Goal: Task Accomplishment & Management: Use online tool/utility

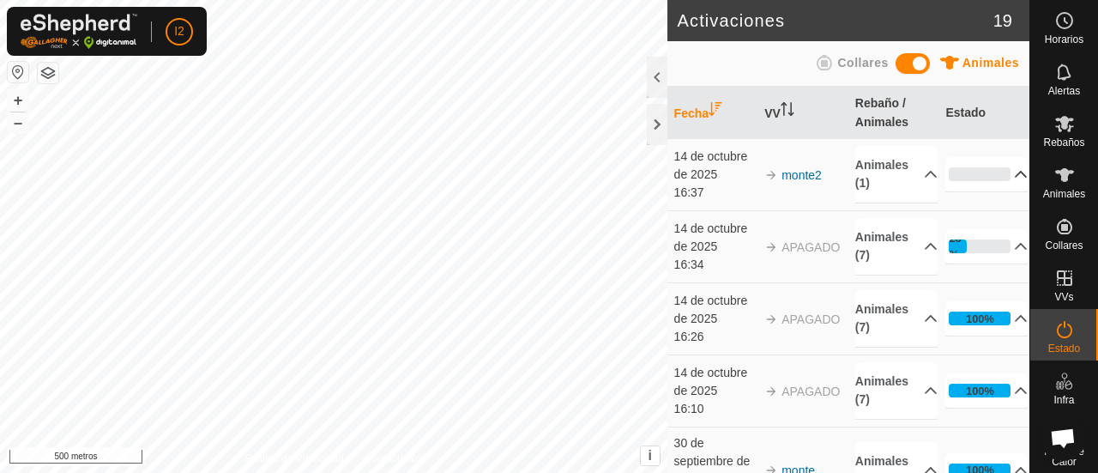
click at [995, 174] on p-accordion-header "0%" at bounding box center [987, 174] width 82 height 34
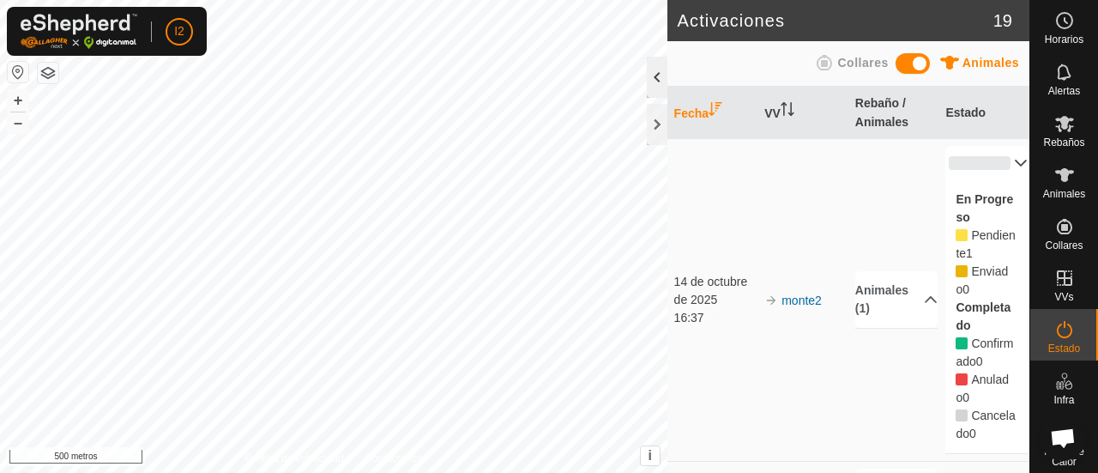
click at [651, 76] on div at bounding box center [657, 77] width 21 height 41
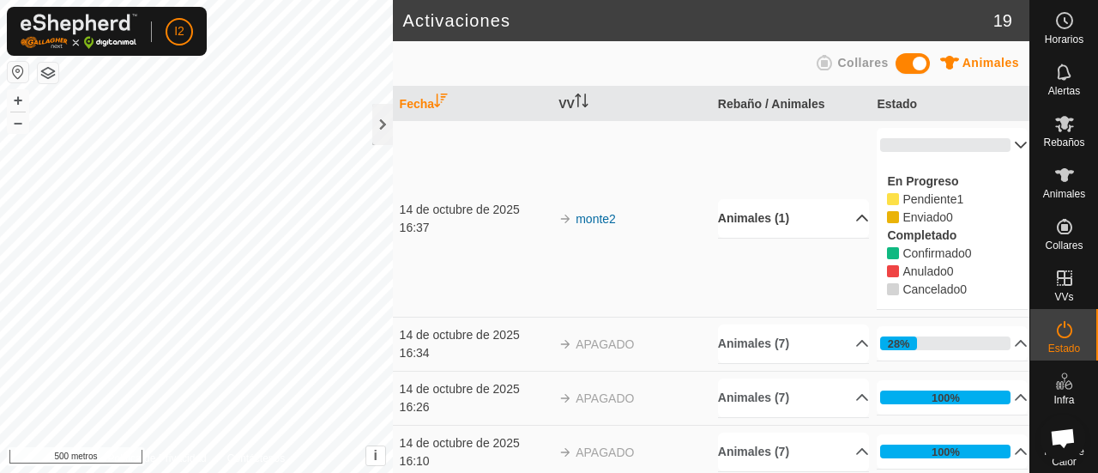
click at [843, 217] on p-accordion-header "Animales (1)" at bounding box center [793, 218] width 151 height 39
click at [999, 336] on p-accordion-header "28%" at bounding box center [952, 343] width 151 height 34
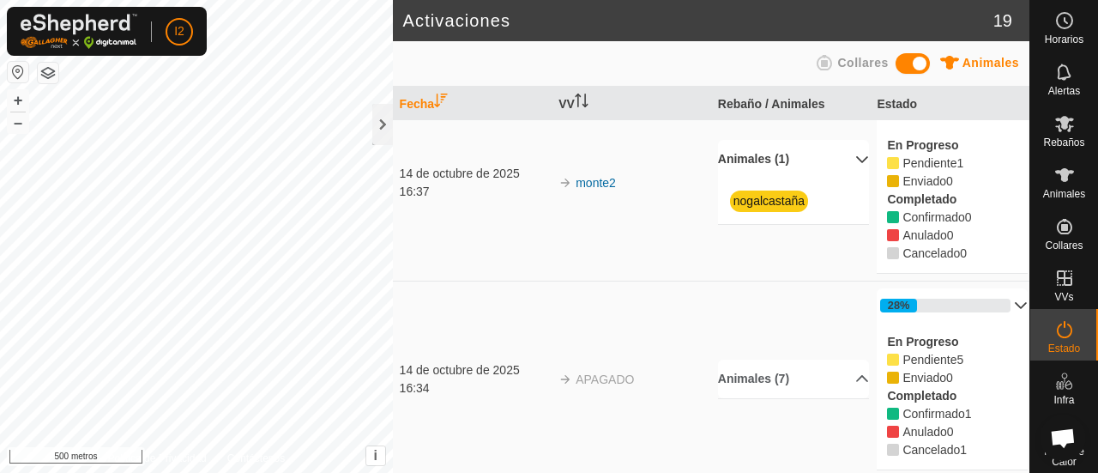
scroll to position [69, 0]
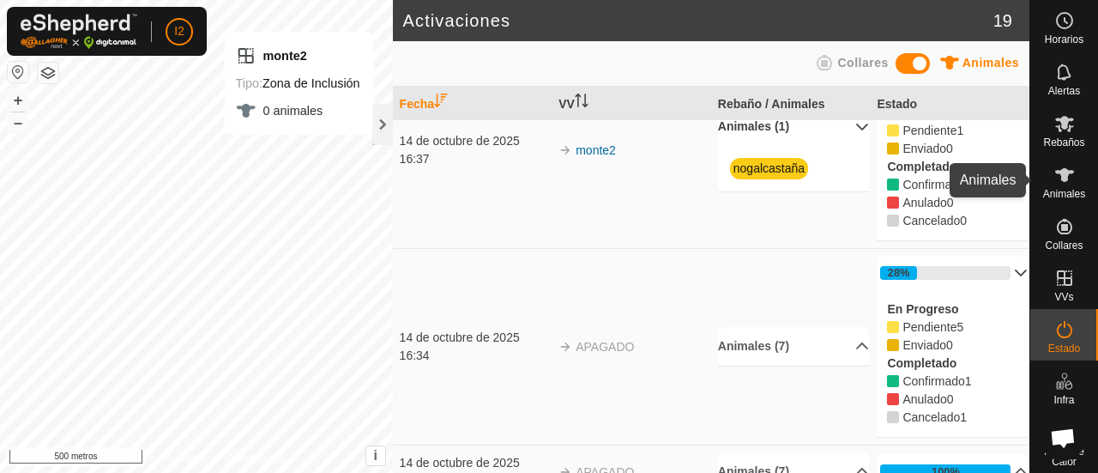
click at [1055, 185] on es-animals-svg-icon at bounding box center [1065, 174] width 31 height 27
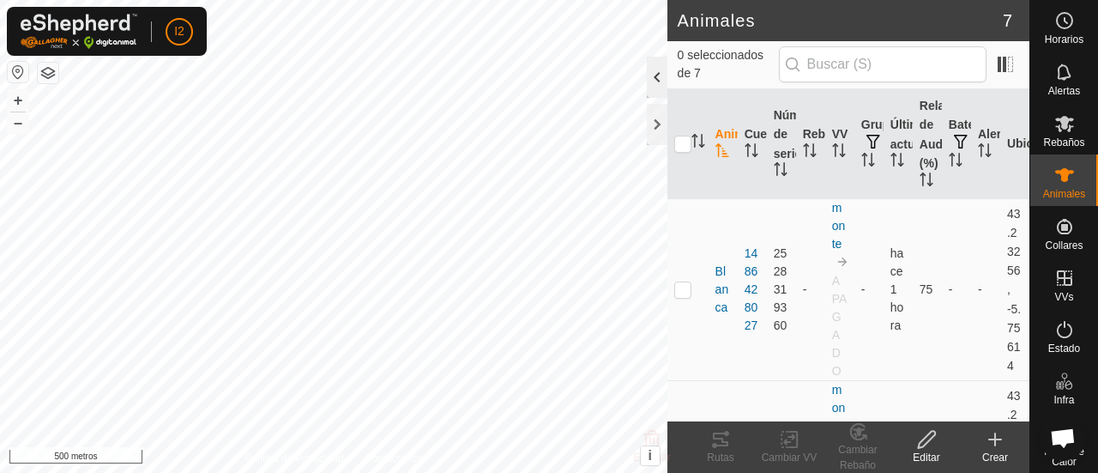
click at [656, 73] on div at bounding box center [657, 77] width 21 height 41
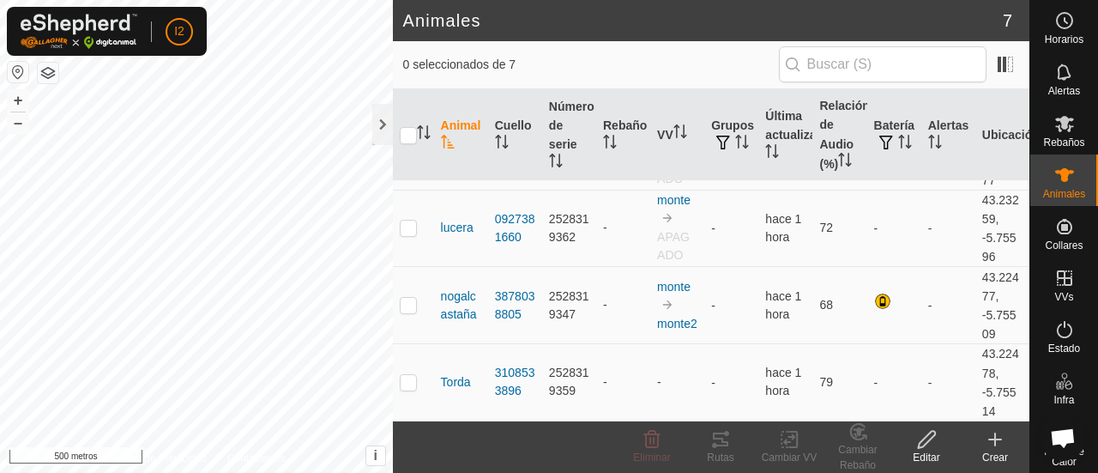
scroll to position [312, 0]
click at [410, 135] on input "checkbox" at bounding box center [408, 135] width 17 height 17
checkbox input "true"
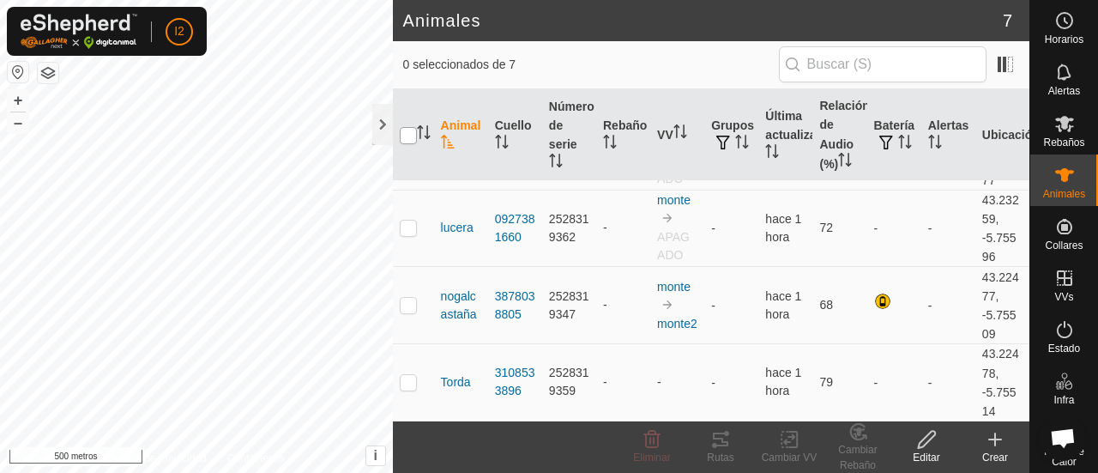
checkbox input "true"
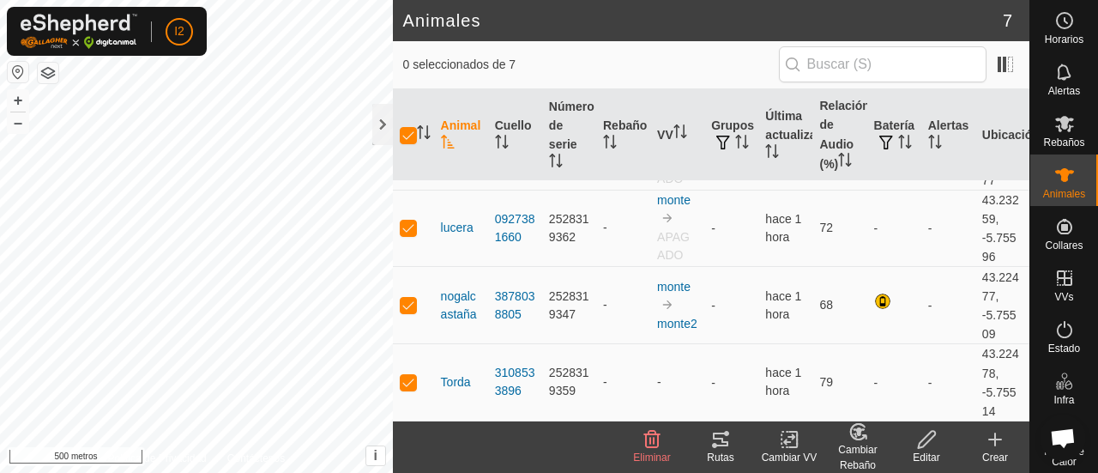
click at [795, 445] on icon at bounding box center [789, 439] width 21 height 21
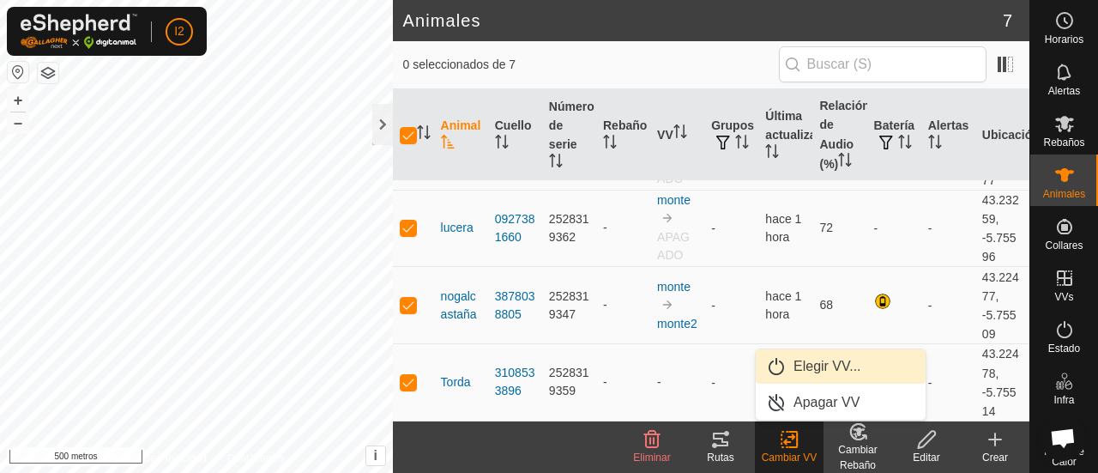
click at [814, 370] on link "Elegir VV..." at bounding box center [841, 366] width 170 height 34
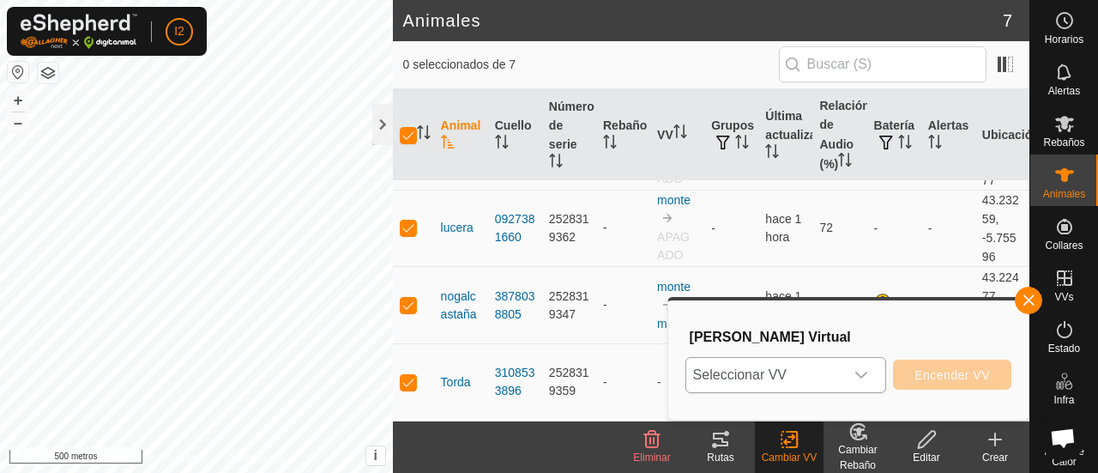
click at [862, 372] on icon "disparador desplegable" at bounding box center [862, 375] width 14 height 14
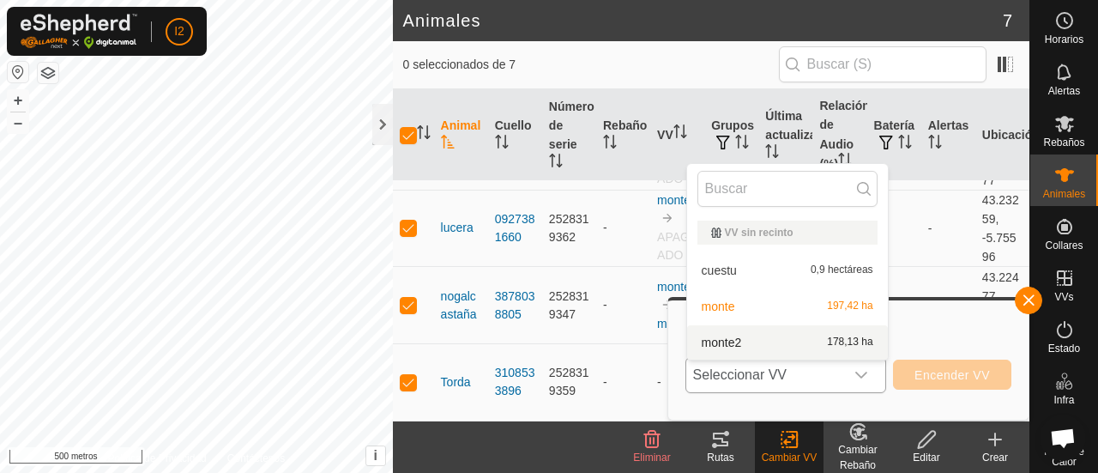
click at [732, 342] on li "monte2 178,13 ha" at bounding box center [787, 342] width 201 height 34
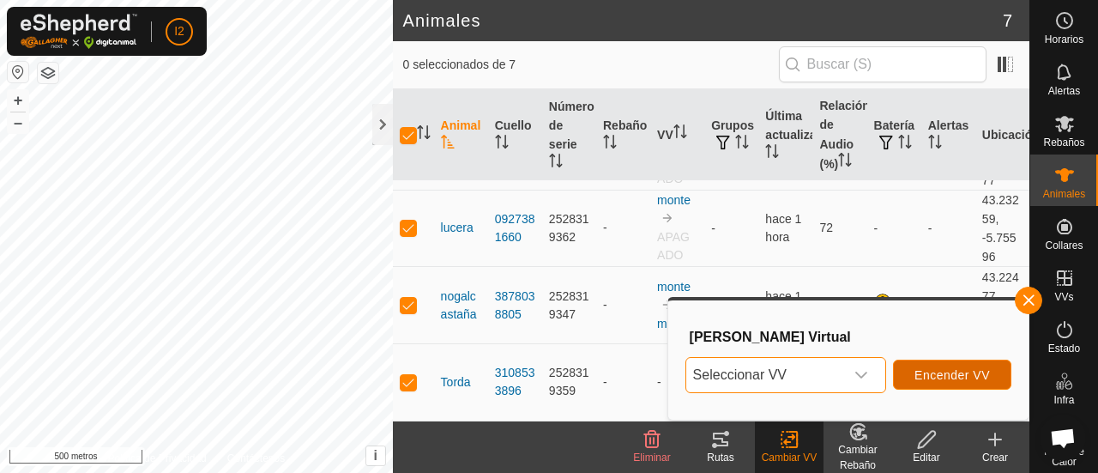
click at [947, 375] on font "Encender VV" at bounding box center [953, 375] width 76 height 14
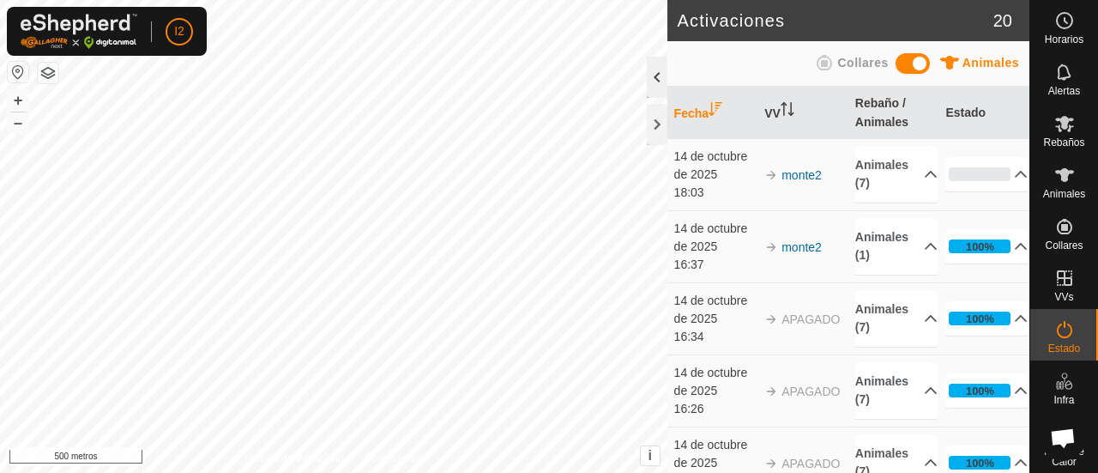
click at [650, 80] on div at bounding box center [657, 77] width 21 height 41
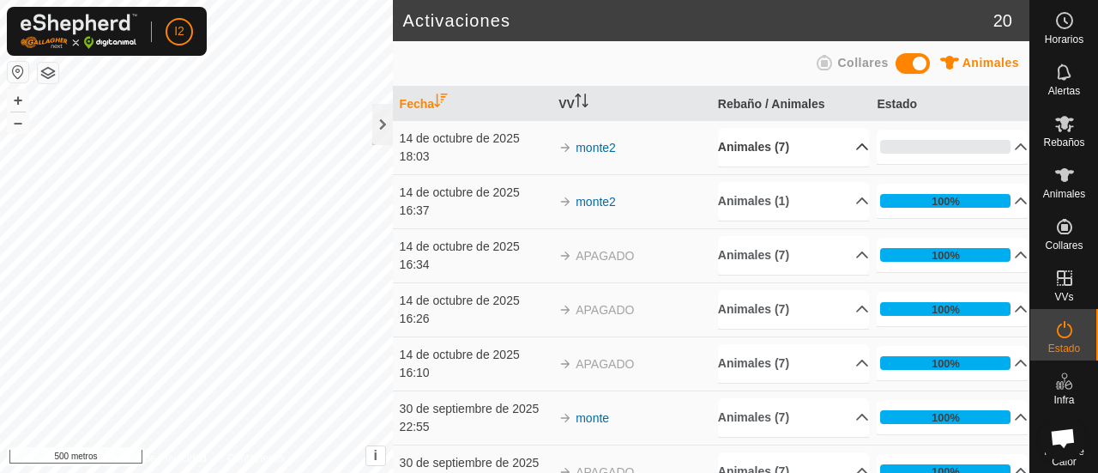
click at [840, 142] on p-accordion-header "Animales (7)" at bounding box center [793, 147] width 151 height 39
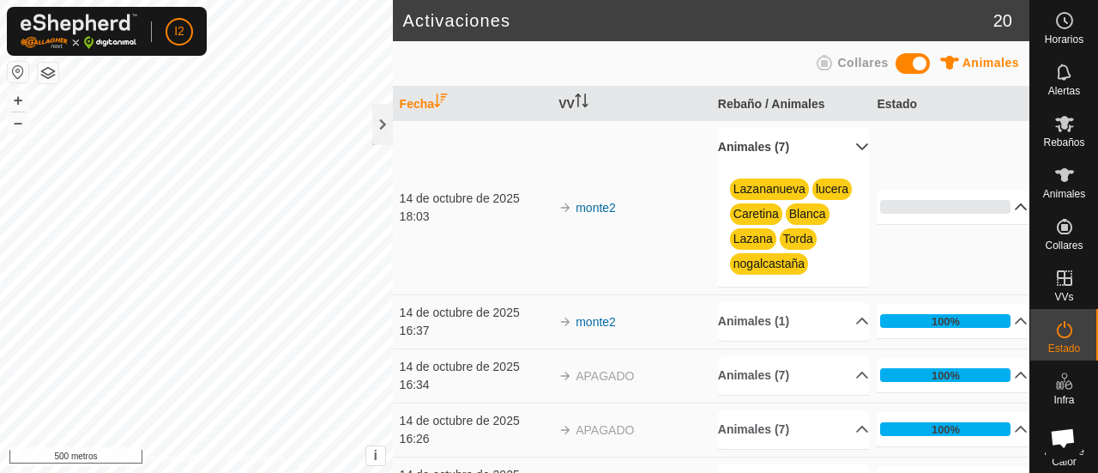
click at [995, 207] on p-accordion-header "0%" at bounding box center [952, 207] width 151 height 34
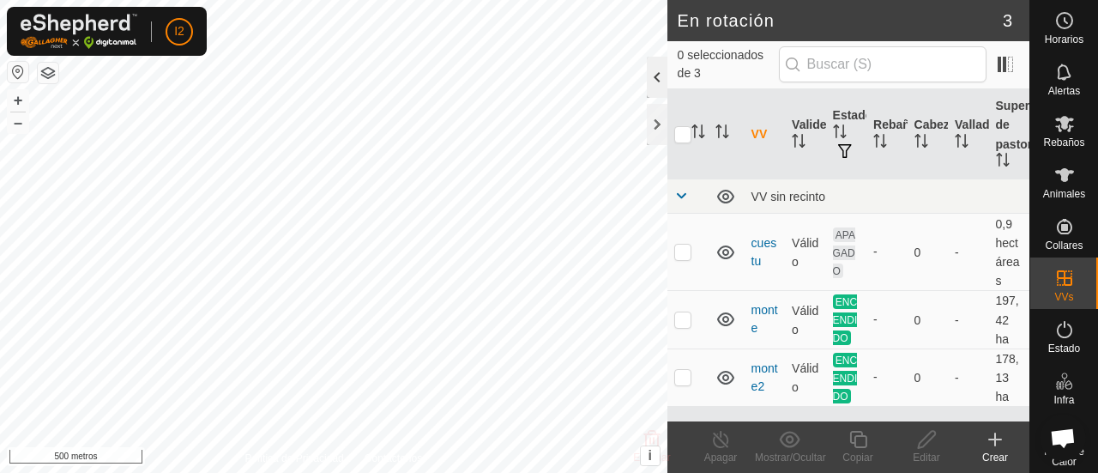
click at [656, 77] on div at bounding box center [657, 77] width 21 height 41
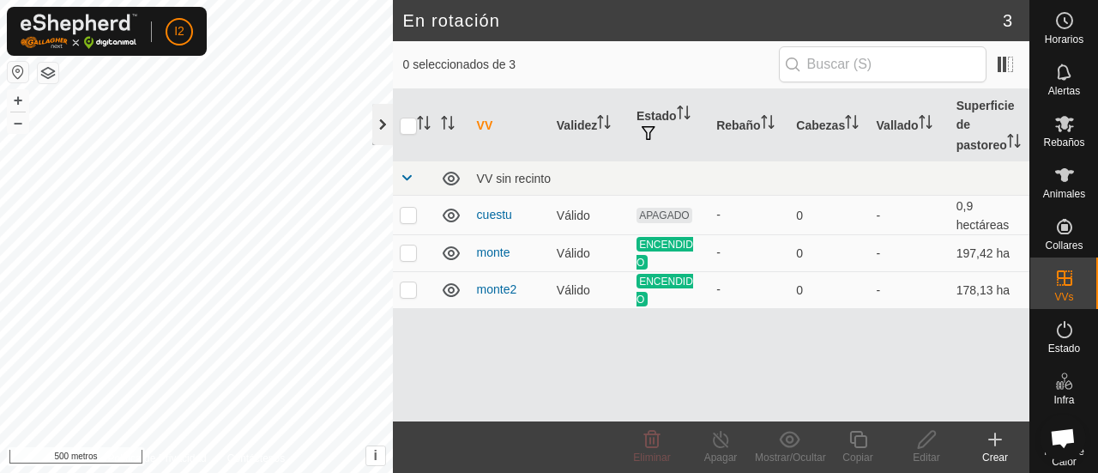
click at [372, 119] on div at bounding box center [382, 124] width 21 height 41
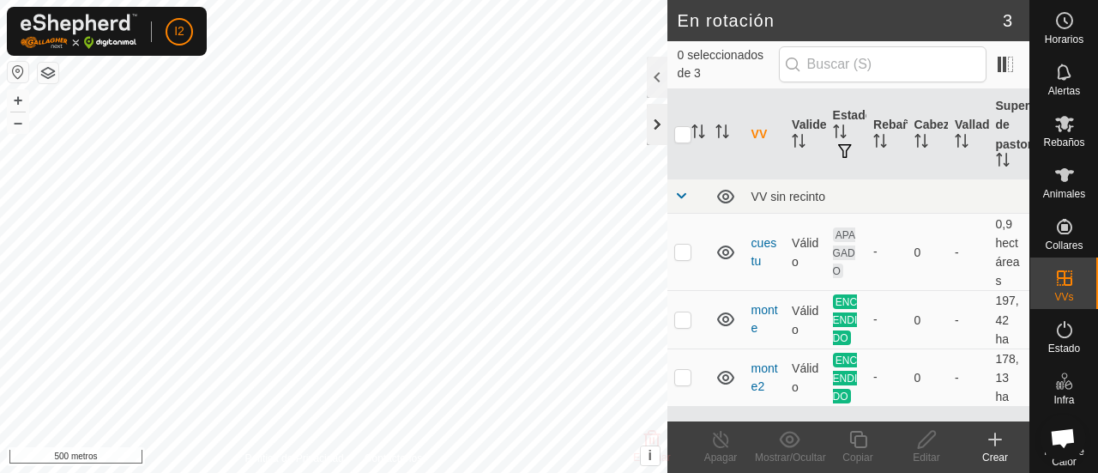
click at [657, 121] on div at bounding box center [657, 124] width 21 height 41
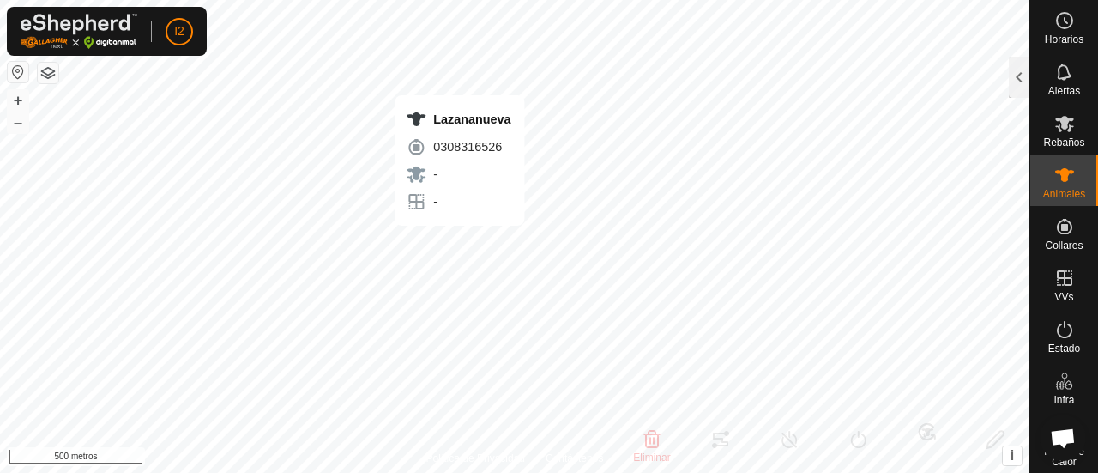
type input "lazananueva"
type input "729403000139458"
type input "-"
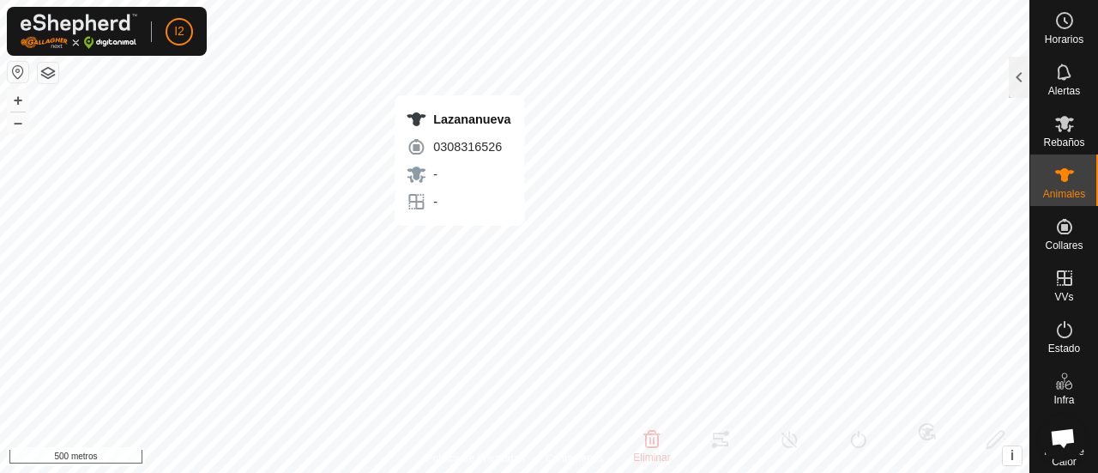
type input "0 kg"
type input "-"
type input "blanca"
type input "724903000002512"
type input "-"
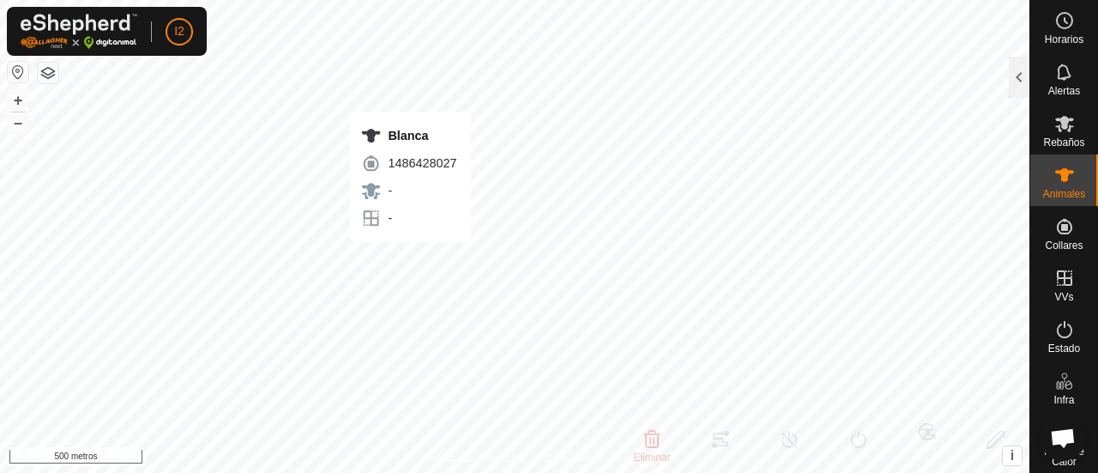
type input "-"
type input "0 kg"
type input "-"
type input "nogalcastana"
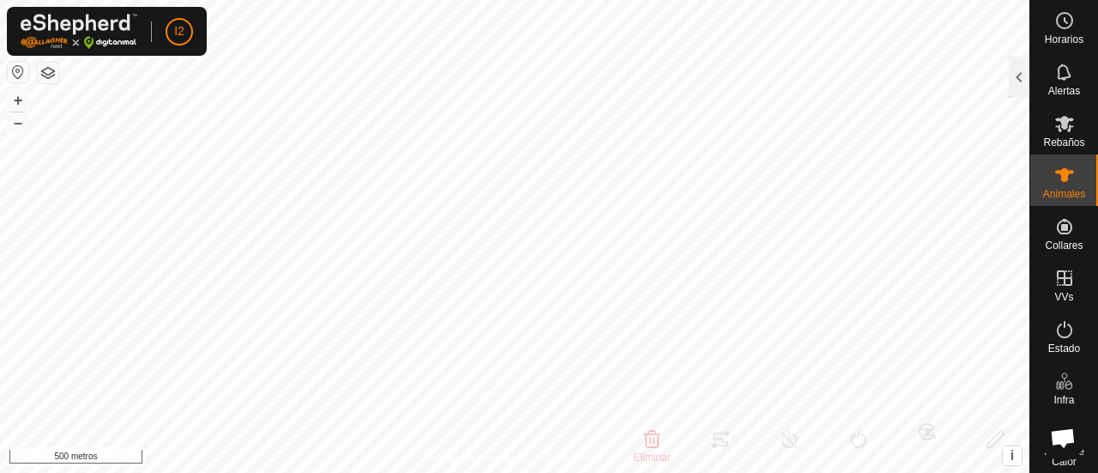
type input "-"
type input "0 kg"
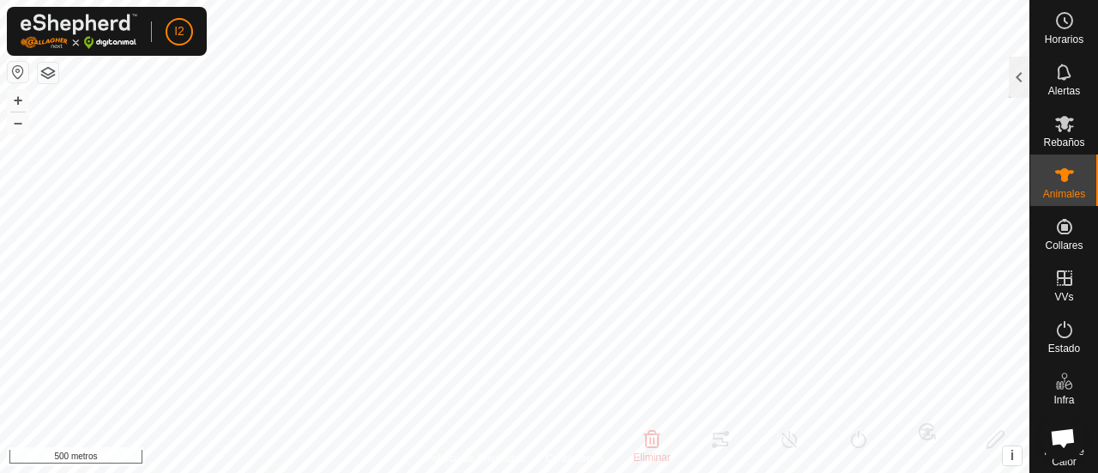
type input "-"
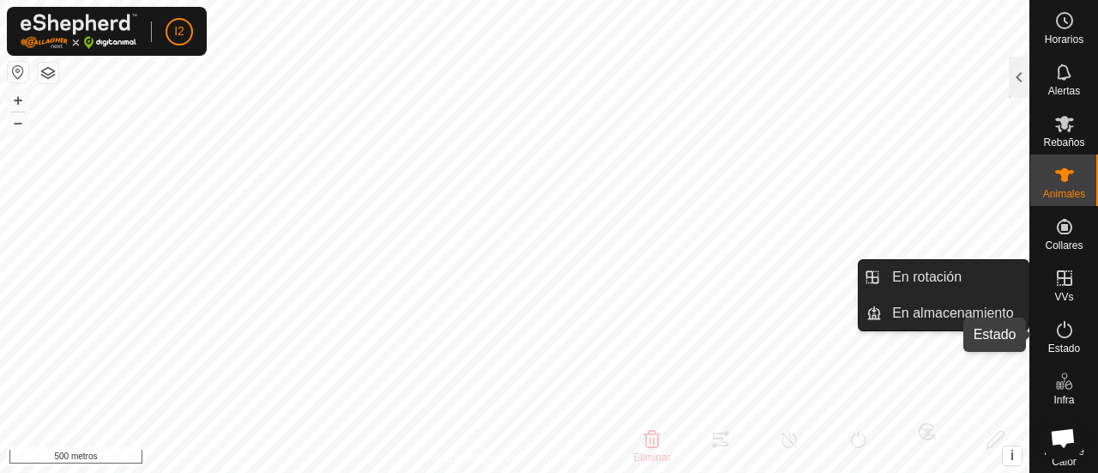
click at [1074, 330] on div "Estado" at bounding box center [1065, 334] width 68 height 51
